Goal: Understand process/instructions

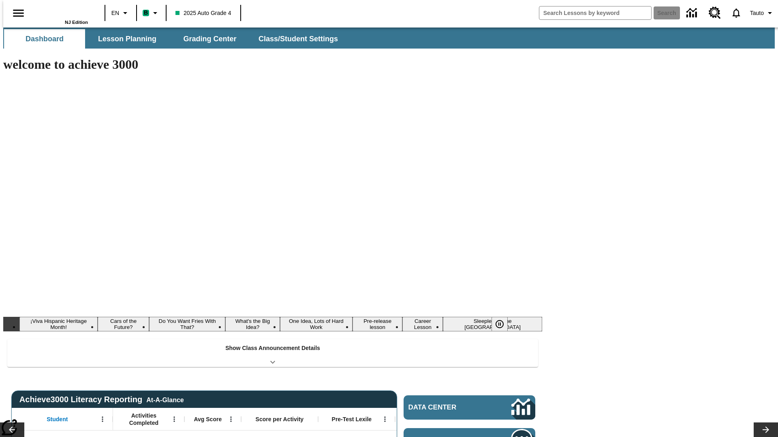
type input "-1"
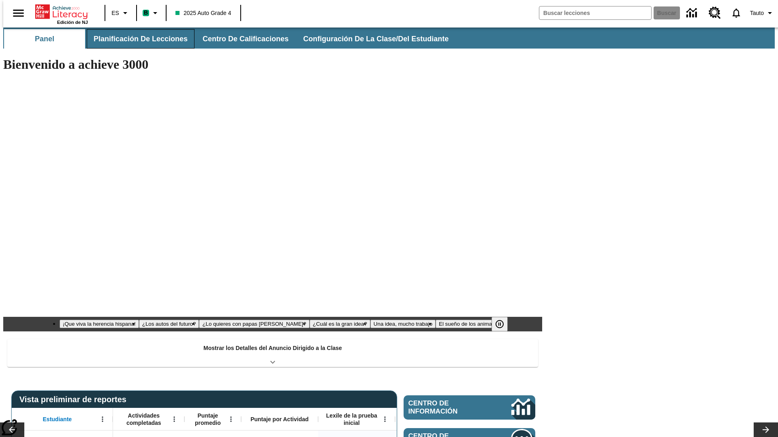
click at [136, 39] on button "Planificación de lecciones" at bounding box center [141, 38] width 108 height 19
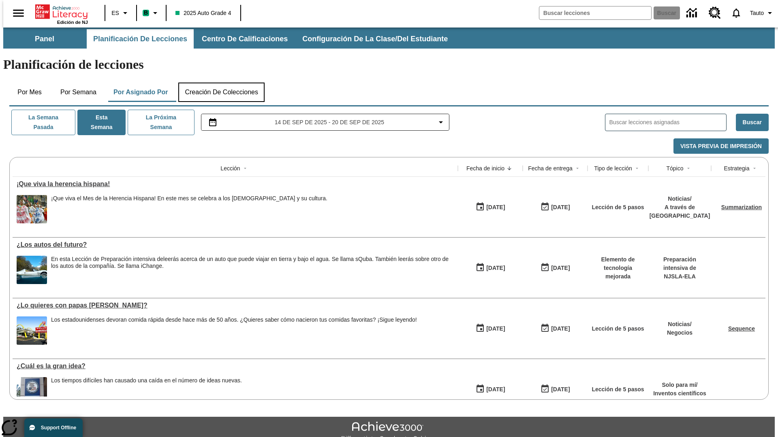
click at [221, 83] on button "Creación de colecciones" at bounding box center [221, 92] width 86 height 19
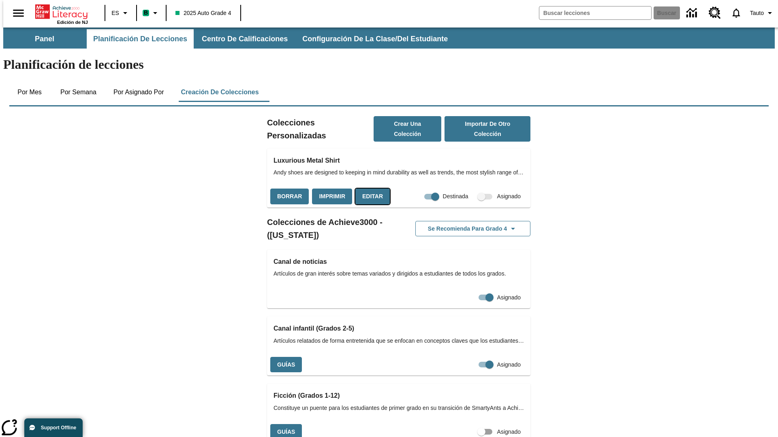
click at [370, 189] on button "Editar" at bounding box center [372, 197] width 34 height 16
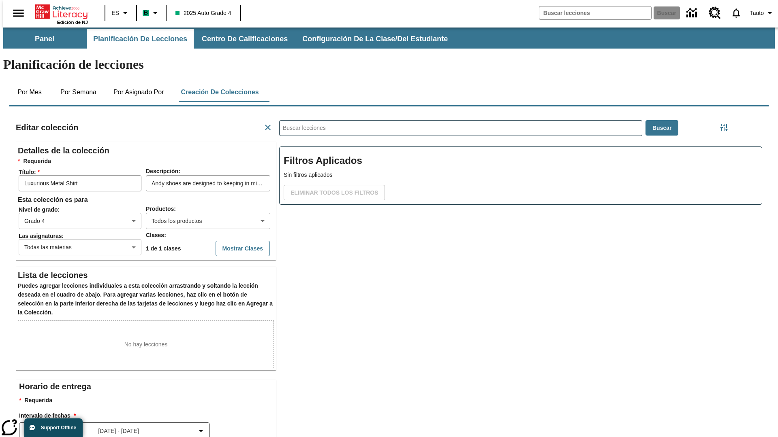
scroll to position [0, 0]
click at [195, 192] on body "Saltar al contenido principal Edición de NJ ES B 2025 Auto Grade 4 Buscar 0 Tau…" at bounding box center [388, 282] width 771 height 508
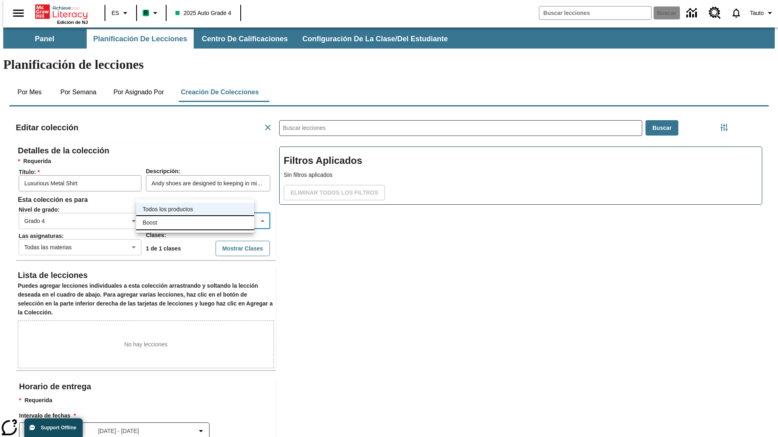
click at [195, 223] on li "Boost" at bounding box center [195, 222] width 118 height 13
type input "12"
